Goal: Navigation & Orientation: Find specific page/section

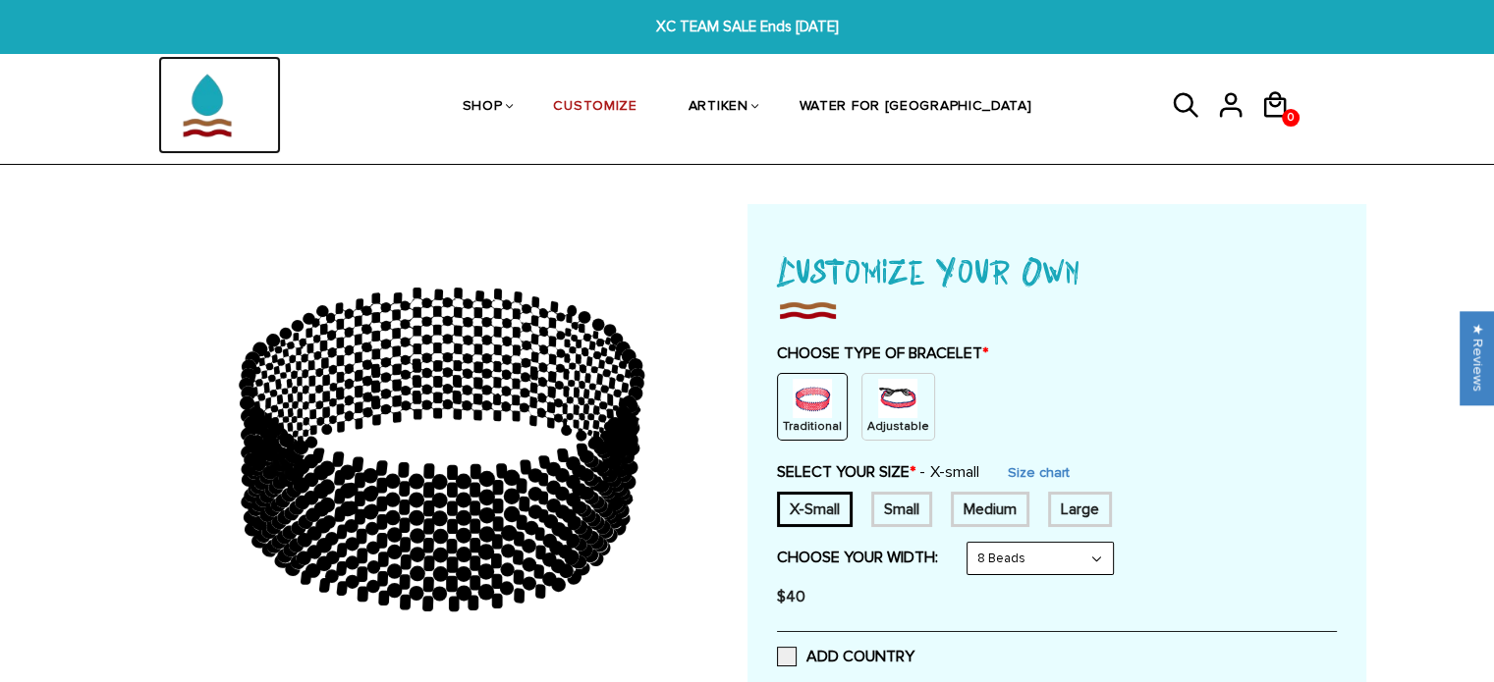
click at [214, 113] on img at bounding box center [207, 105] width 98 height 98
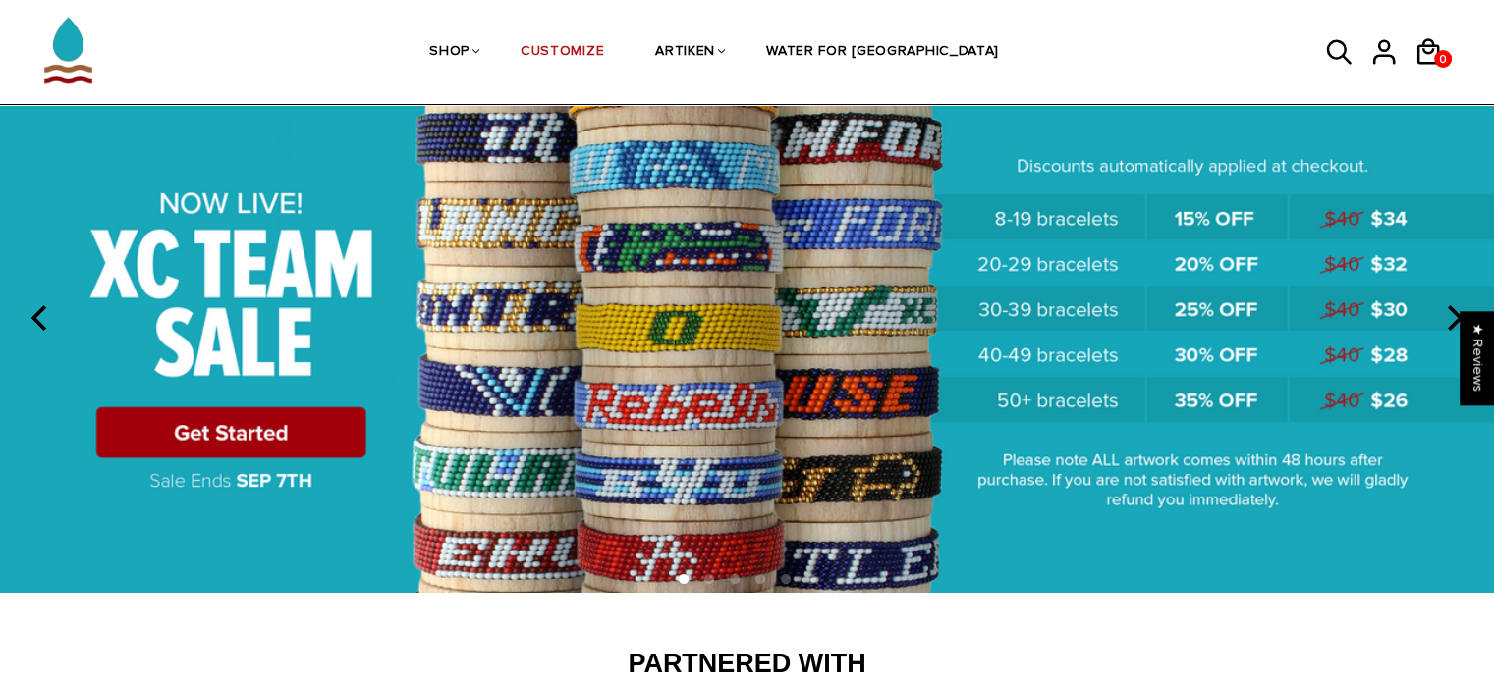
scroll to position [122, 0]
click at [745, 507] on img at bounding box center [747, 316] width 1494 height 556
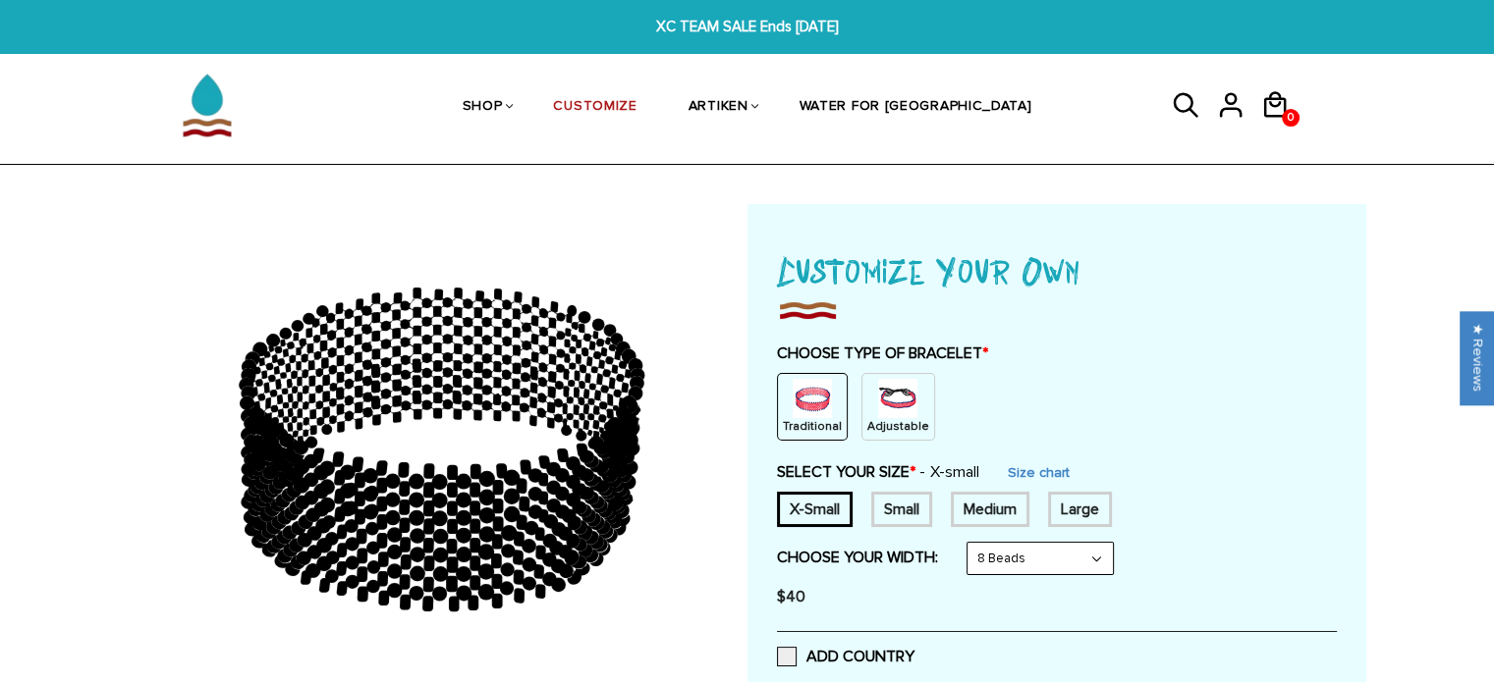
click at [878, 414] on img at bounding box center [897, 398] width 39 height 39
